Goal: Navigation & Orientation: Find specific page/section

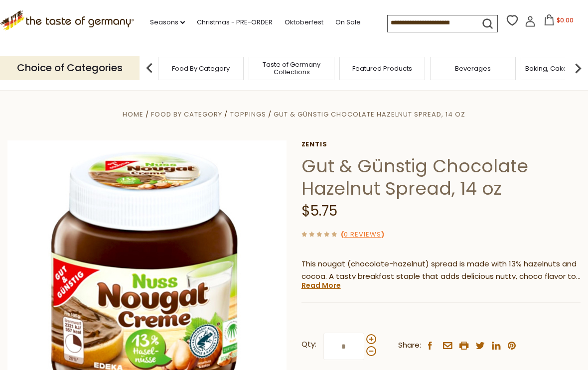
click at [119, 66] on p "Choice of Categories" at bounding box center [69, 68] width 139 height 24
click at [94, 24] on icon ".st0{fill:#EDD300;} .st1{fill:#D33E21;}" at bounding box center [67, 20] width 134 height 20
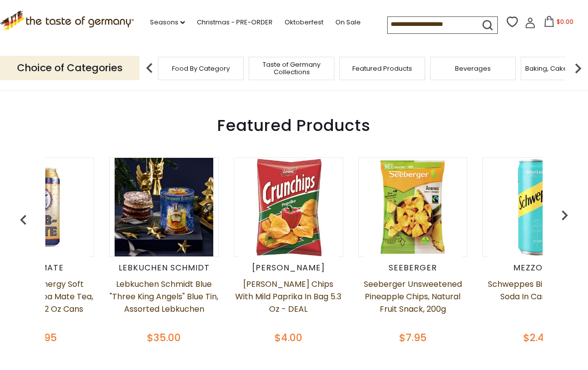
scroll to position [0, 69]
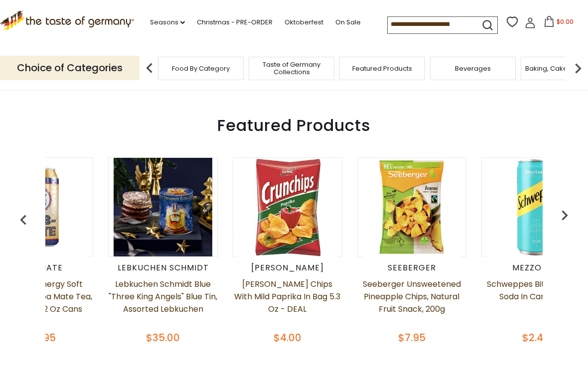
click at [566, 216] on img "button" at bounding box center [564, 215] width 20 height 20
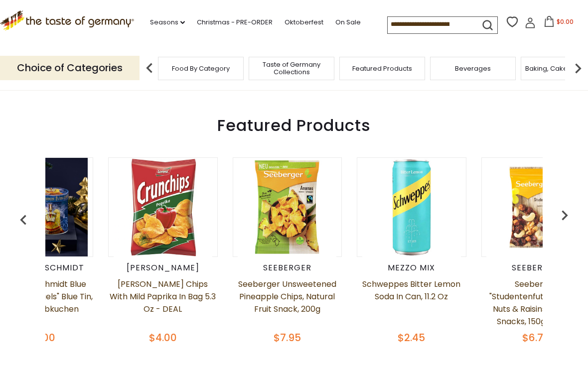
click at [559, 241] on div "Club Mate Club Mate Energy Soft Drink with Yerba Mate Tea, 12 pack of 11.2 oz c…" at bounding box center [293, 249] width 552 height 208
click at [560, 217] on img "button" at bounding box center [564, 215] width 20 height 20
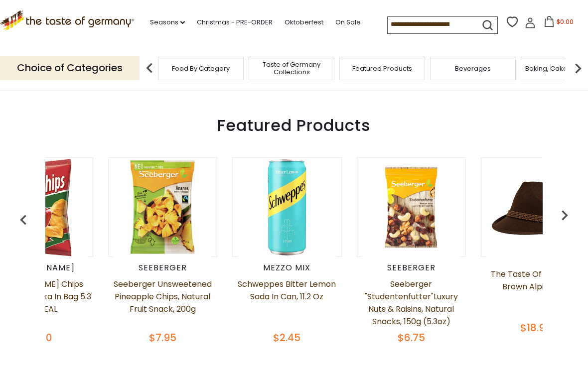
click at [568, 214] on img "button" at bounding box center [564, 215] width 20 height 20
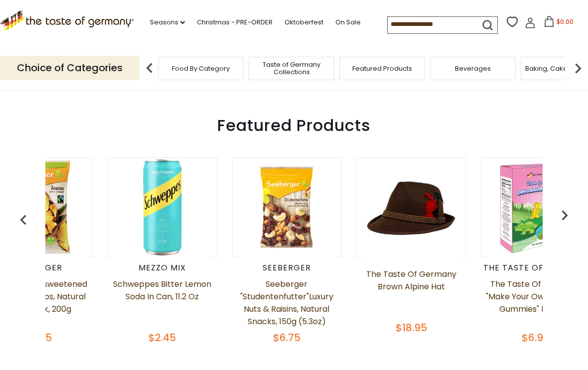
click at [556, 218] on img "button" at bounding box center [564, 215] width 20 height 20
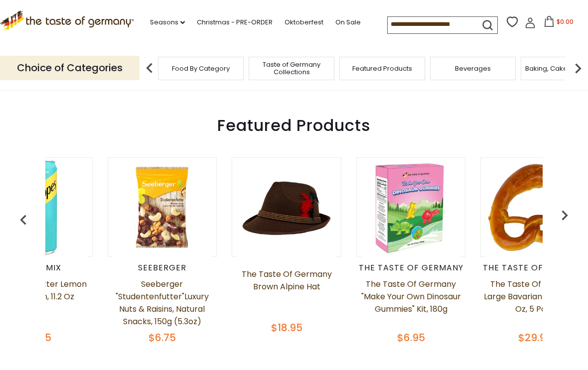
click at [556, 223] on img "button" at bounding box center [564, 215] width 20 height 20
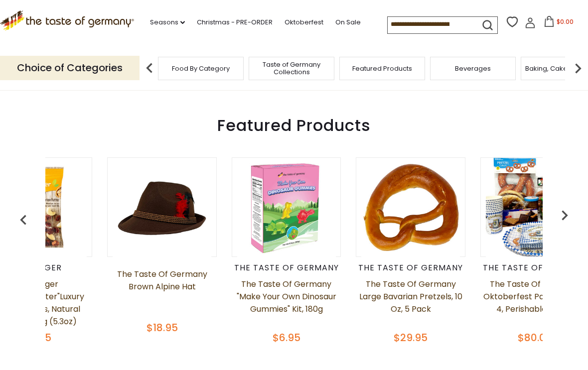
click at [560, 219] on img "button" at bounding box center [564, 215] width 20 height 20
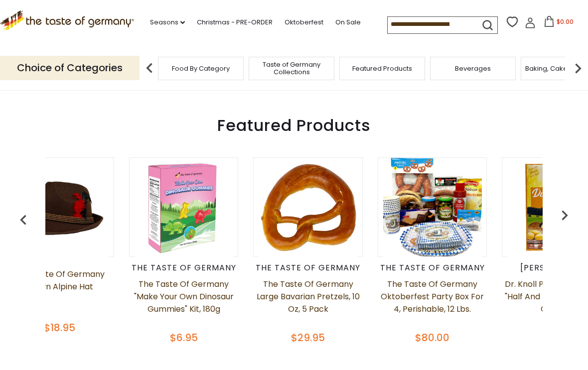
scroll to position [0, 816]
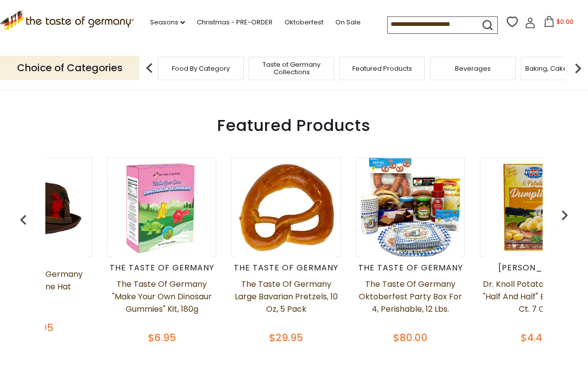
click at [562, 215] on img "button" at bounding box center [564, 215] width 20 height 20
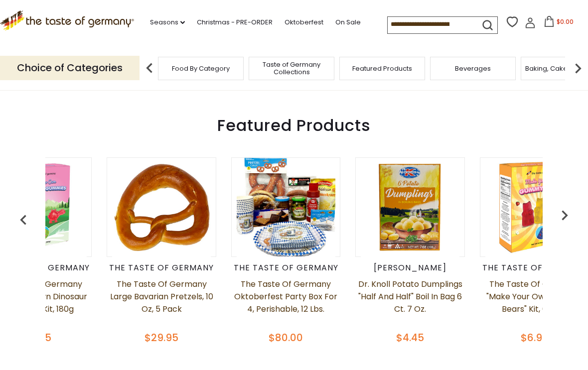
click at [556, 217] on img "button" at bounding box center [564, 215] width 20 height 20
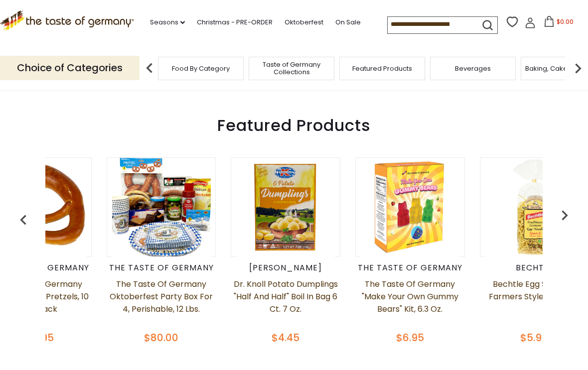
click at [558, 222] on img "button" at bounding box center [564, 215] width 20 height 20
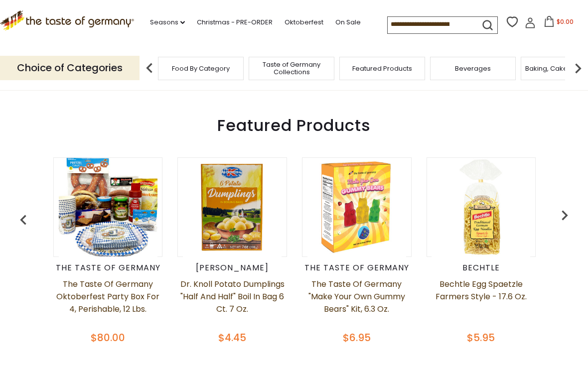
scroll to position [0, 1119]
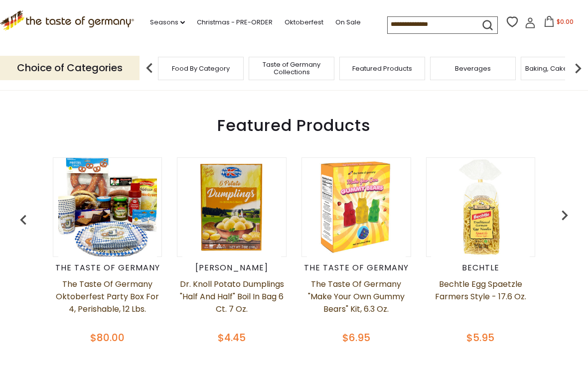
click at [559, 225] on img "button" at bounding box center [564, 215] width 20 height 20
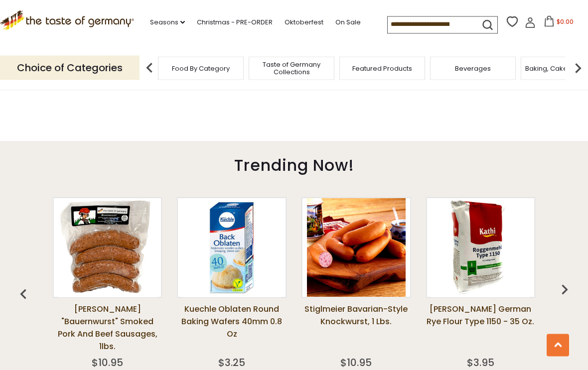
scroll to position [610, 0]
click at [237, 20] on link "Christmas - PRE-ORDER" at bounding box center [235, 22] width 76 height 11
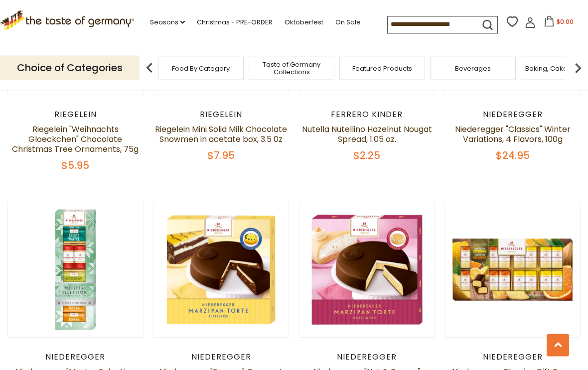
scroll to position [1864, 0]
click at [36, 26] on icon ".st0{fill:#EDD300;} .st1{fill:#D33E21;}" at bounding box center [67, 20] width 134 height 20
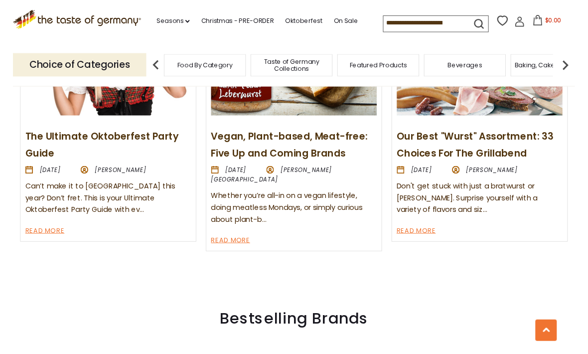
scroll to position [1149, 0]
